Goal: Find specific page/section: Find specific page/section

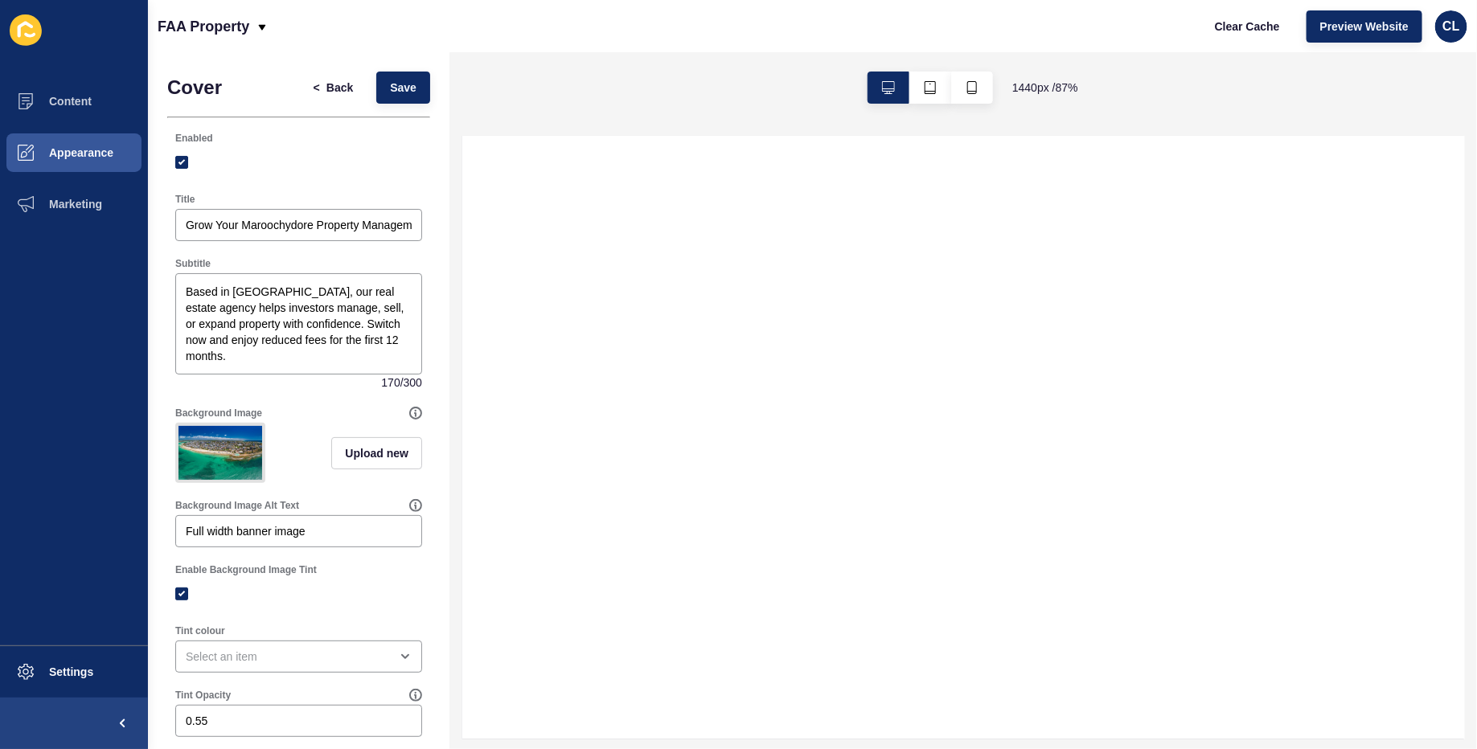
select select
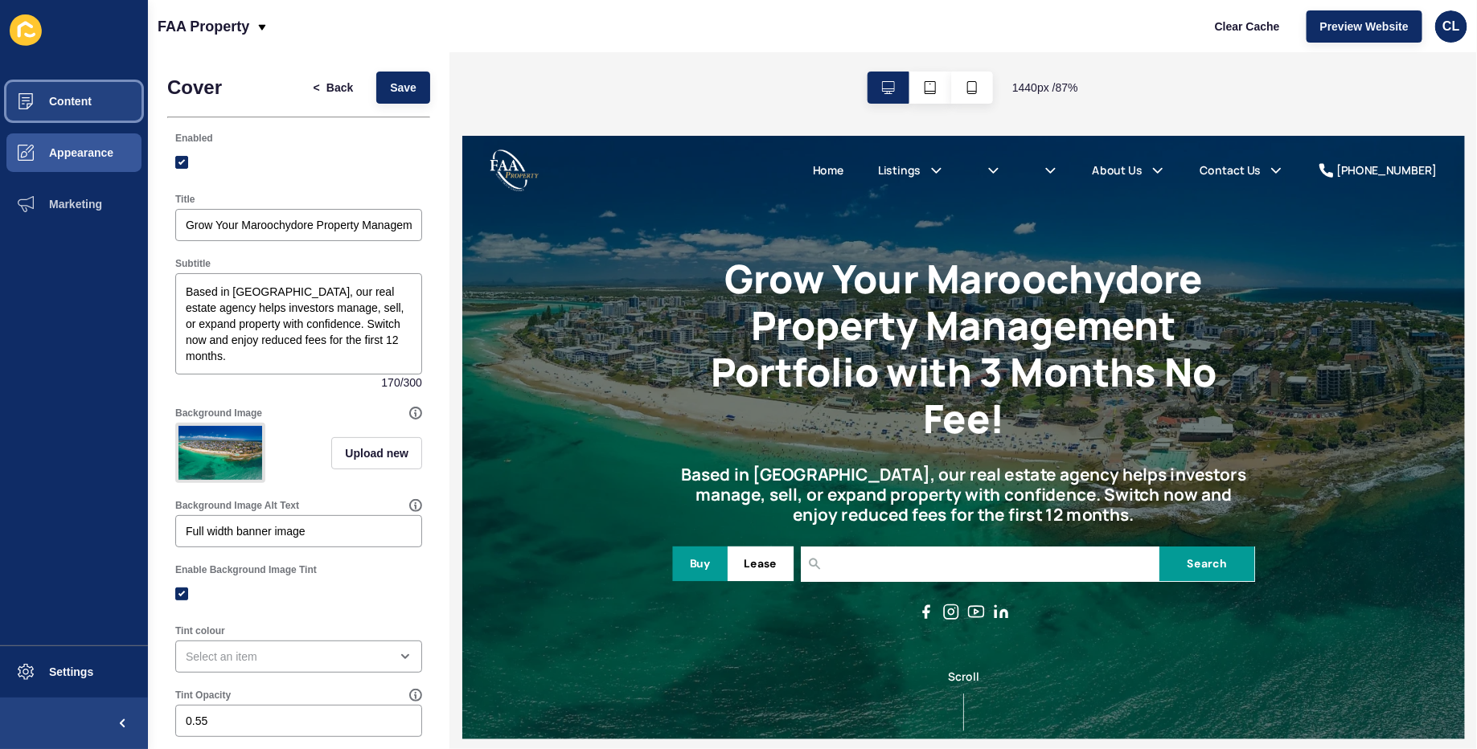
click at [80, 117] on button "Content" at bounding box center [74, 101] width 148 height 51
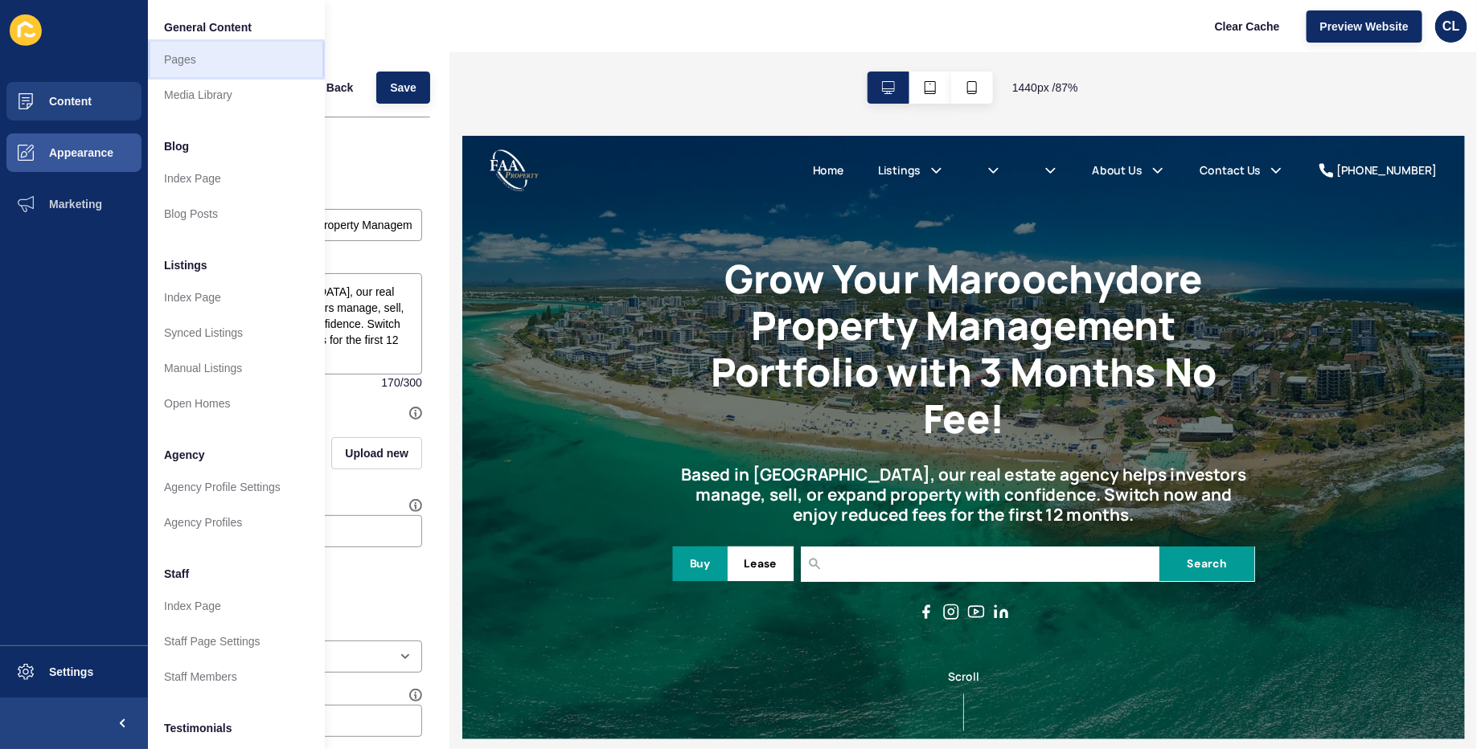
click at [211, 48] on link "Pages" at bounding box center [236, 59] width 177 height 35
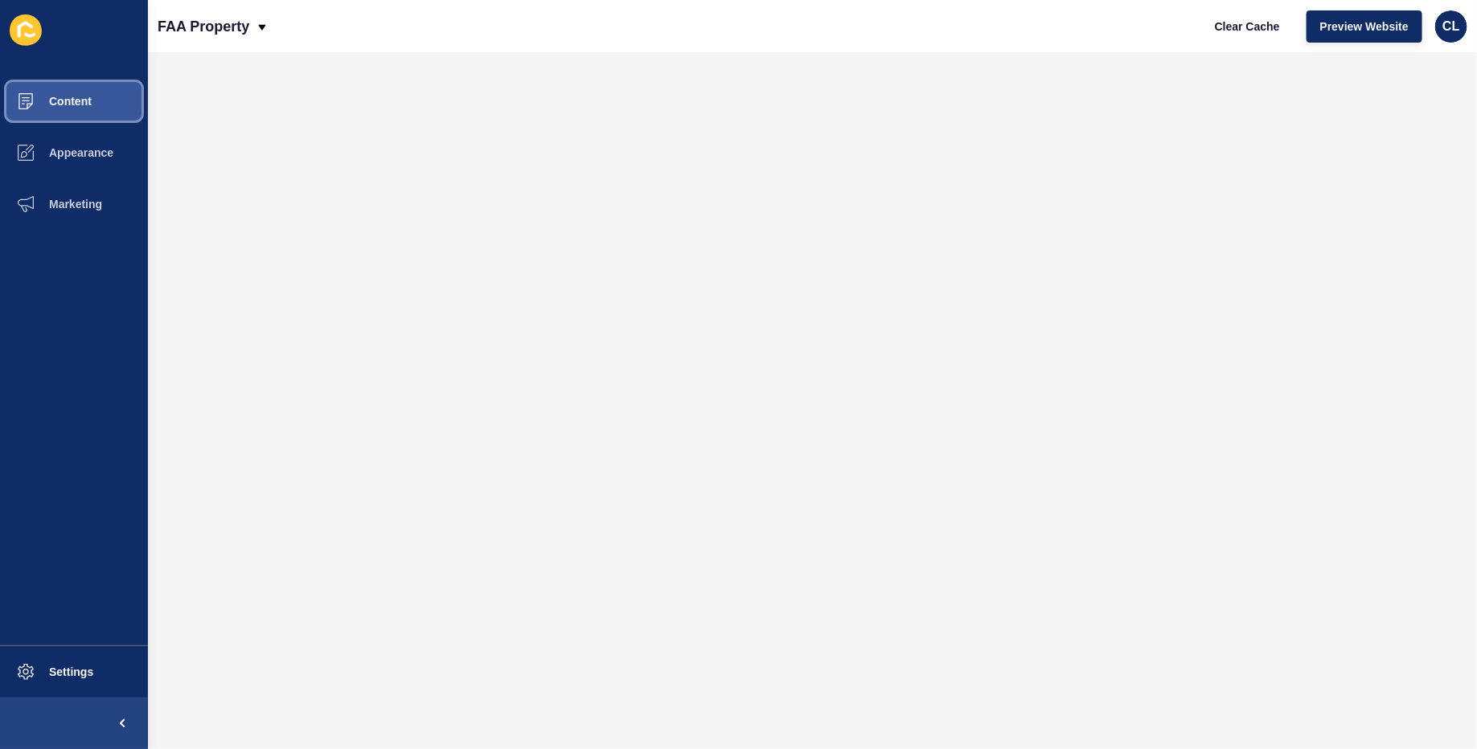
click at [88, 92] on button "Content" at bounding box center [74, 101] width 148 height 51
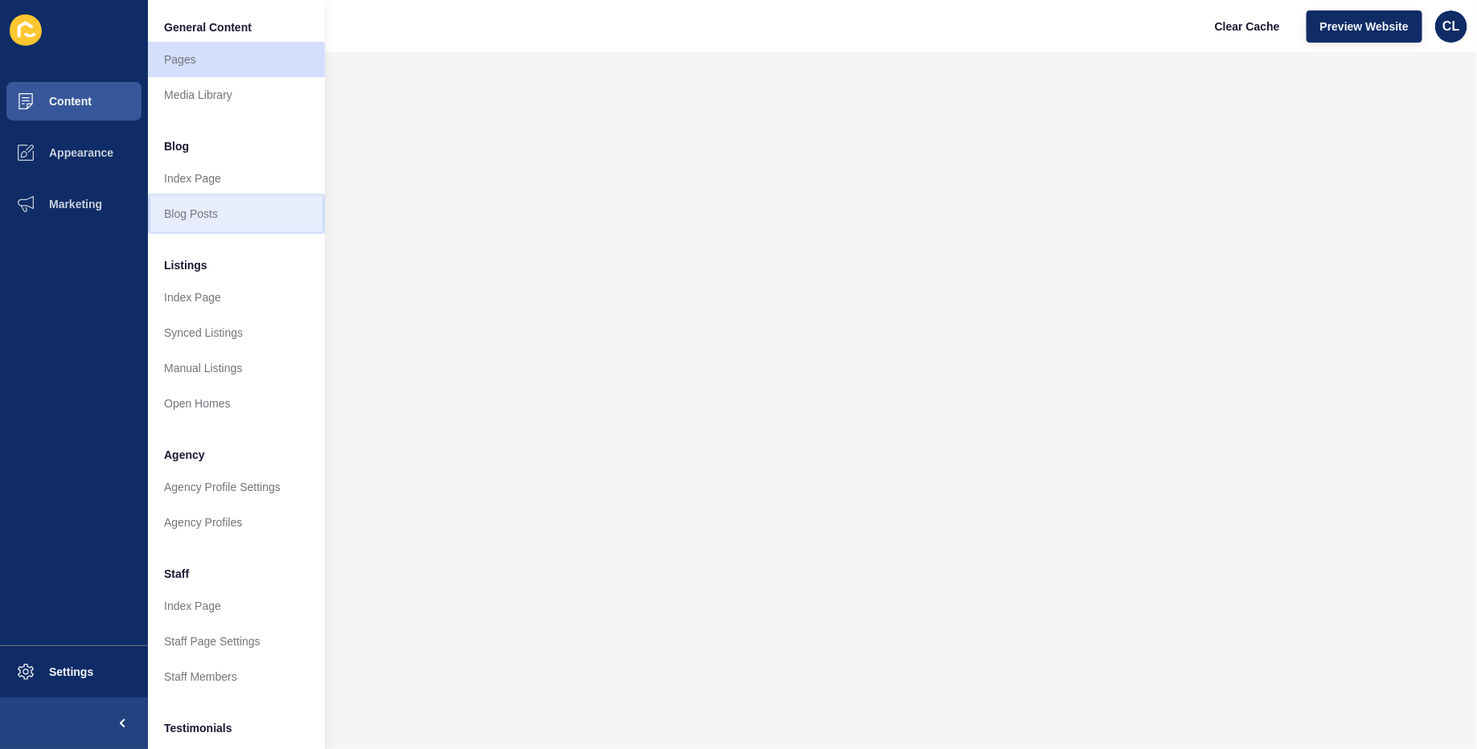
click at [199, 212] on link "Blog Posts" at bounding box center [236, 213] width 177 height 35
